Goal: Transaction & Acquisition: Purchase product/service

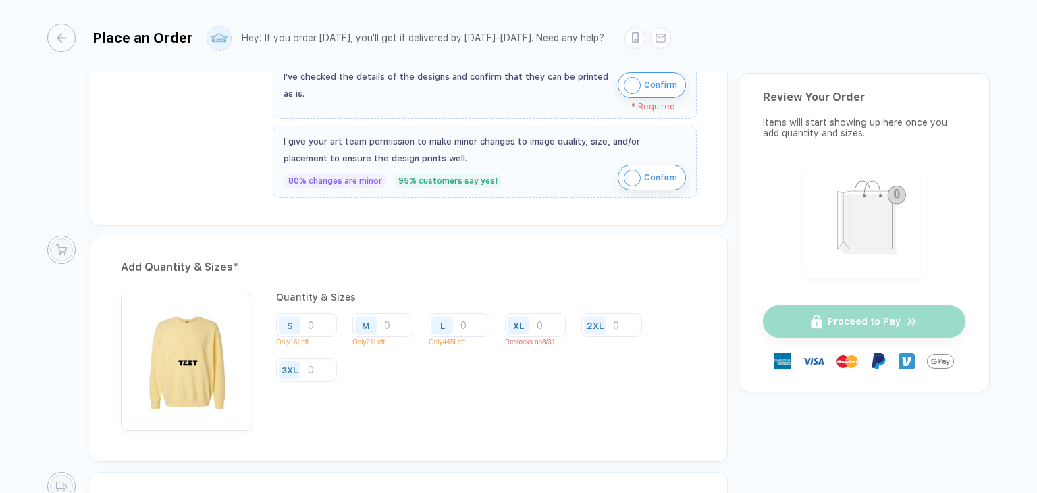
scroll to position [463, 0]
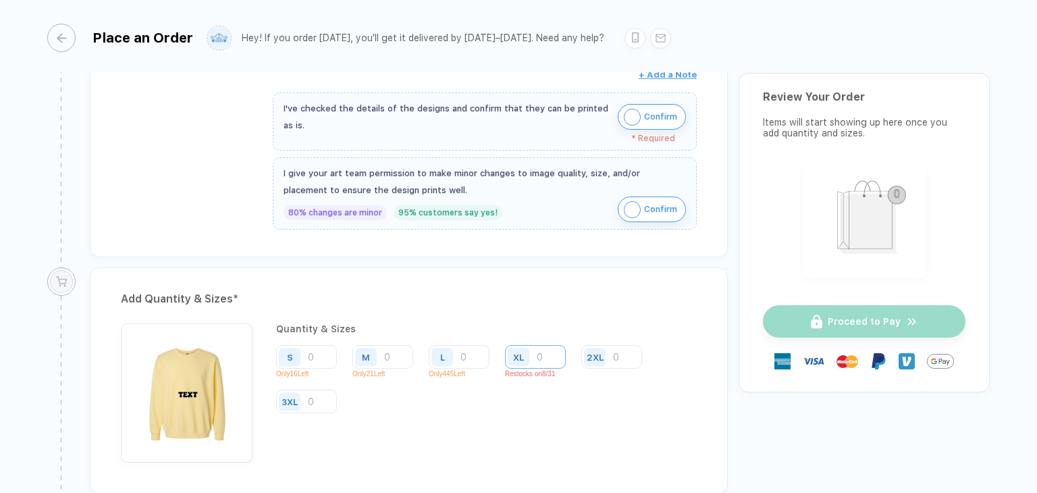
click at [542, 350] on input "number" at bounding box center [535, 357] width 61 height 24
click at [635, 114] on img "button" at bounding box center [632, 117] width 17 height 17
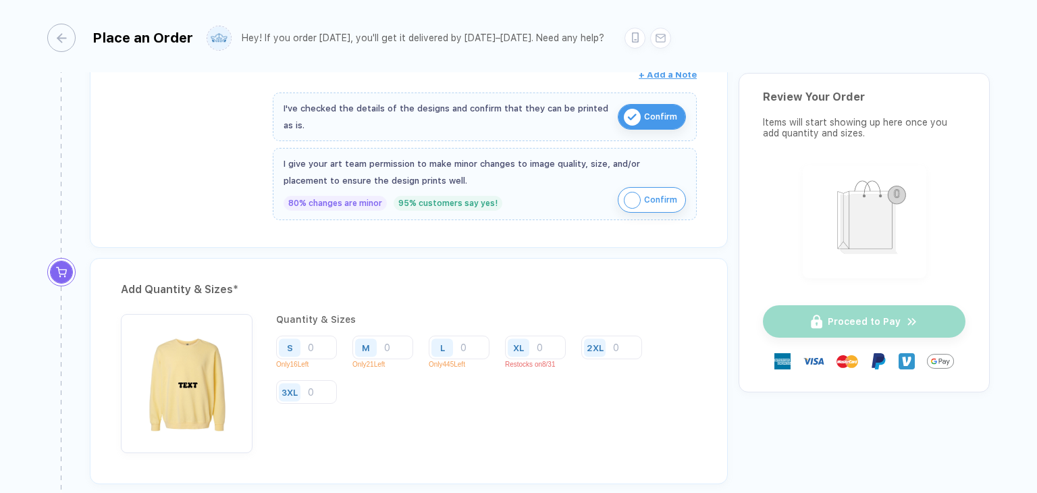
click at [646, 206] on span "Confirm" at bounding box center [660, 200] width 33 height 22
click at [543, 342] on input "number" at bounding box center [535, 348] width 61 height 24
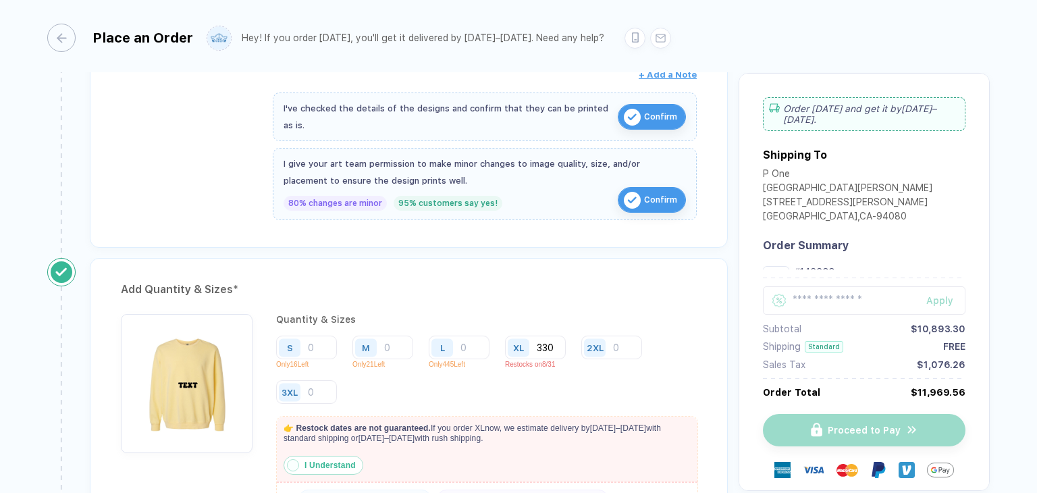
type input "330"
click at [345, 461] on strong "I Understand" at bounding box center [330, 464] width 51 height 9
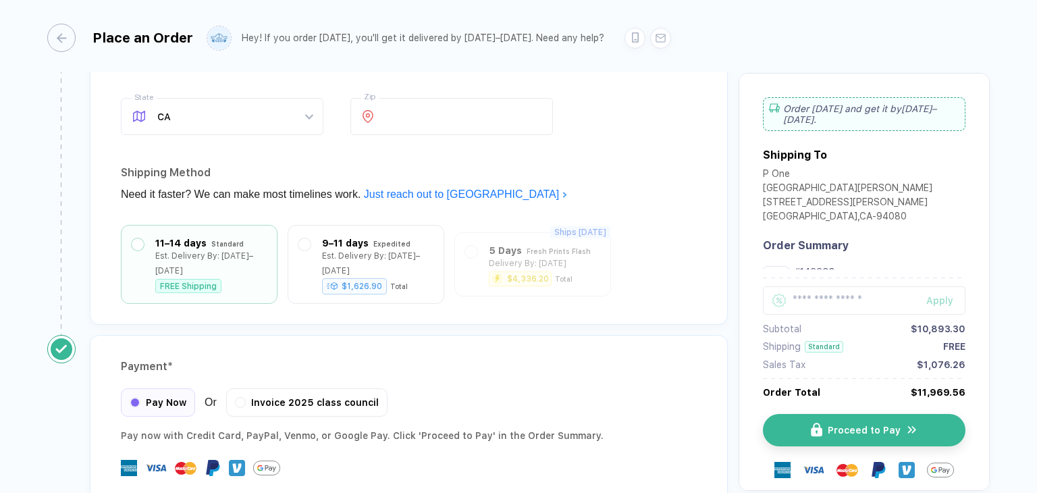
scroll to position [1138, 0]
click at [61, 32] on div "button" at bounding box center [55, 38] width 28 height 28
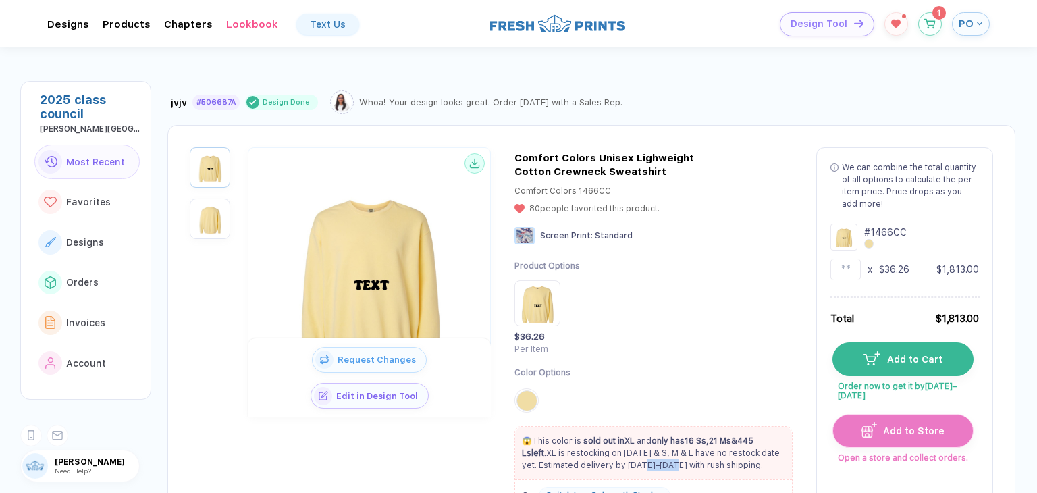
drag, startPoint x: 637, startPoint y: 468, endPoint x: 662, endPoint y: 469, distance: 25.0
click at [662, 469] on p "😱 This color is sold out in XL and only has 16 Ss , 21 Ms & 445 Ls left. [PERSO…" at bounding box center [653, 453] width 277 height 36
